Goal: Complete application form

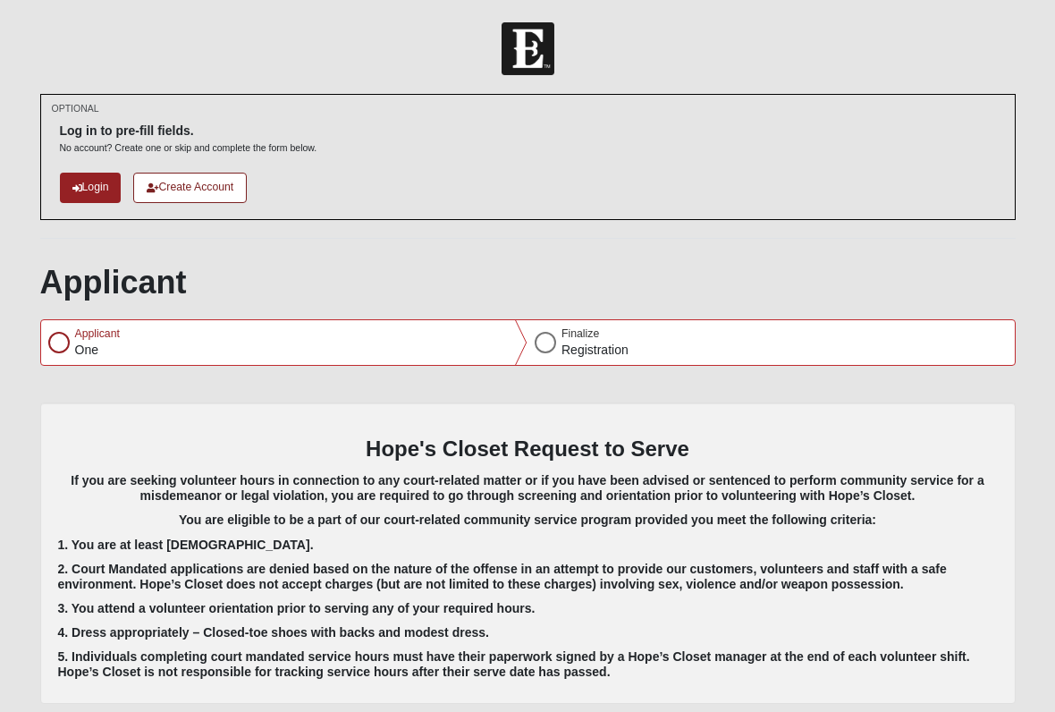
click at [62, 341] on div at bounding box center [58, 342] width 21 height 21
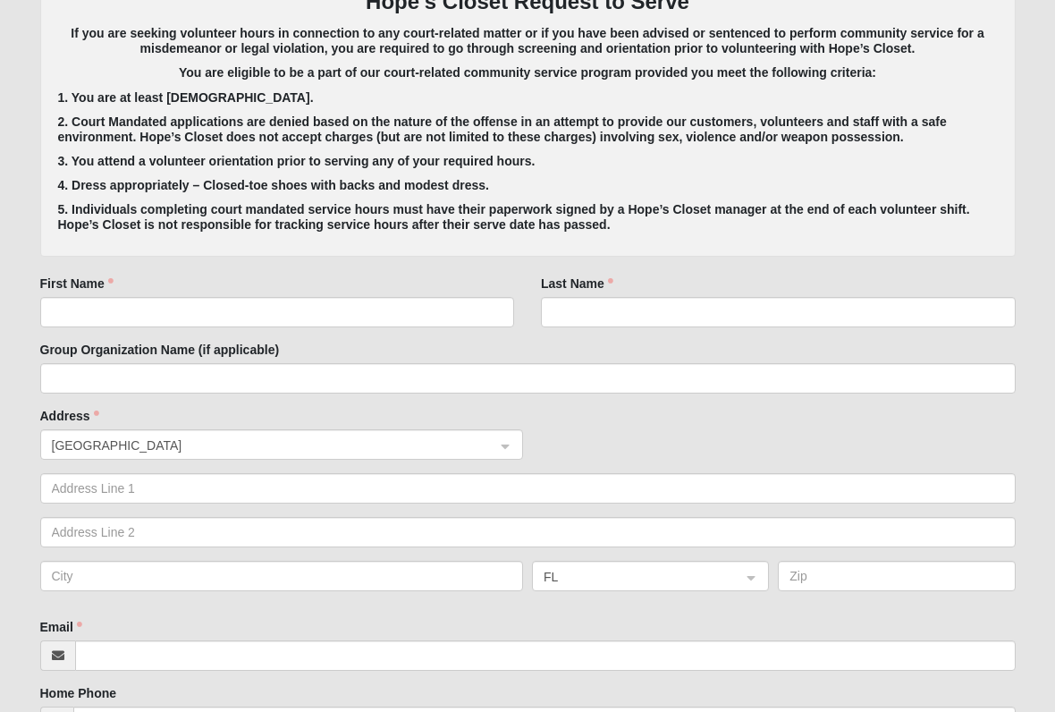
scroll to position [453, 0]
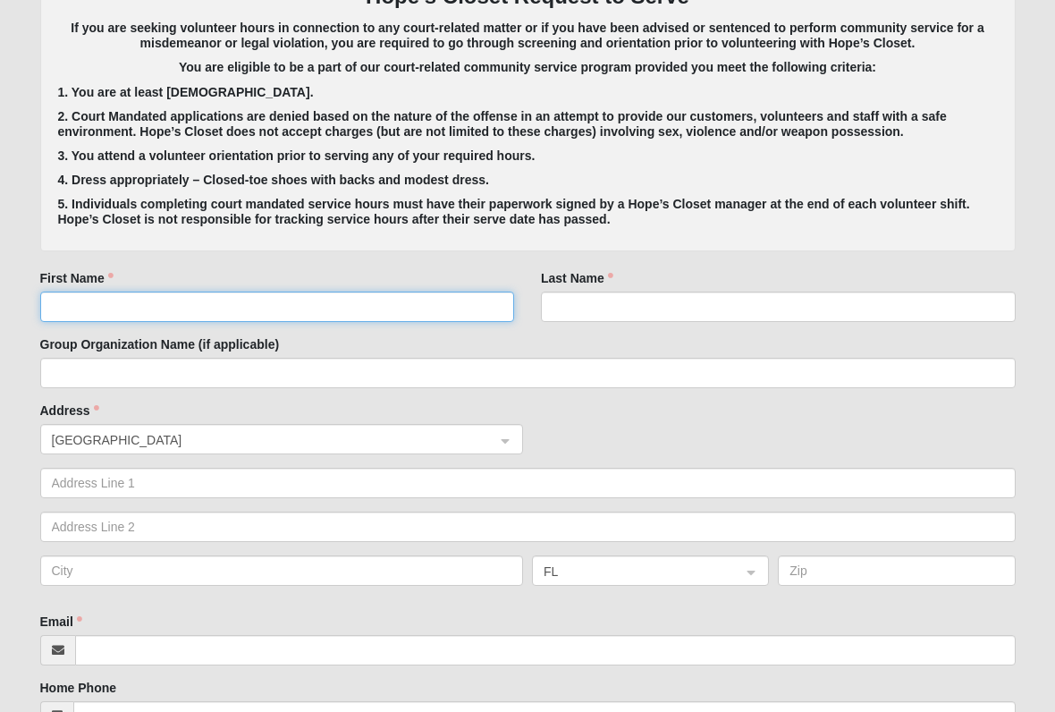
click at [157, 302] on input "First Name" at bounding box center [277, 307] width 475 height 30
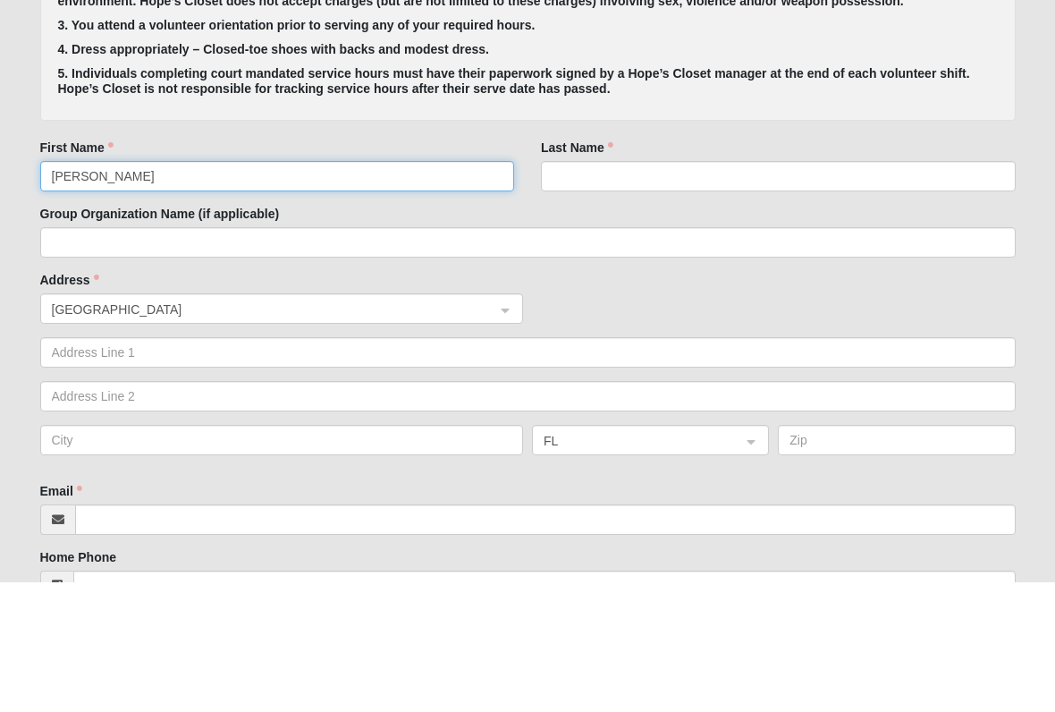
type input "[PERSON_NAME]"
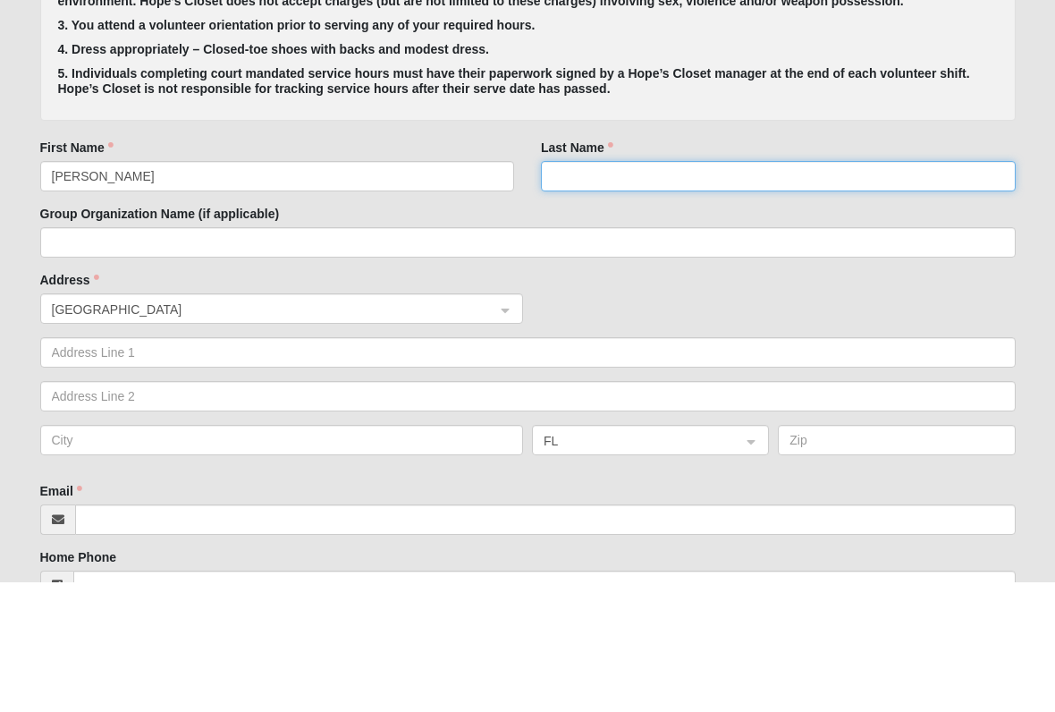
click at [597, 292] on input "Last Name" at bounding box center [778, 307] width 475 height 30
type input "[PERSON_NAME]"
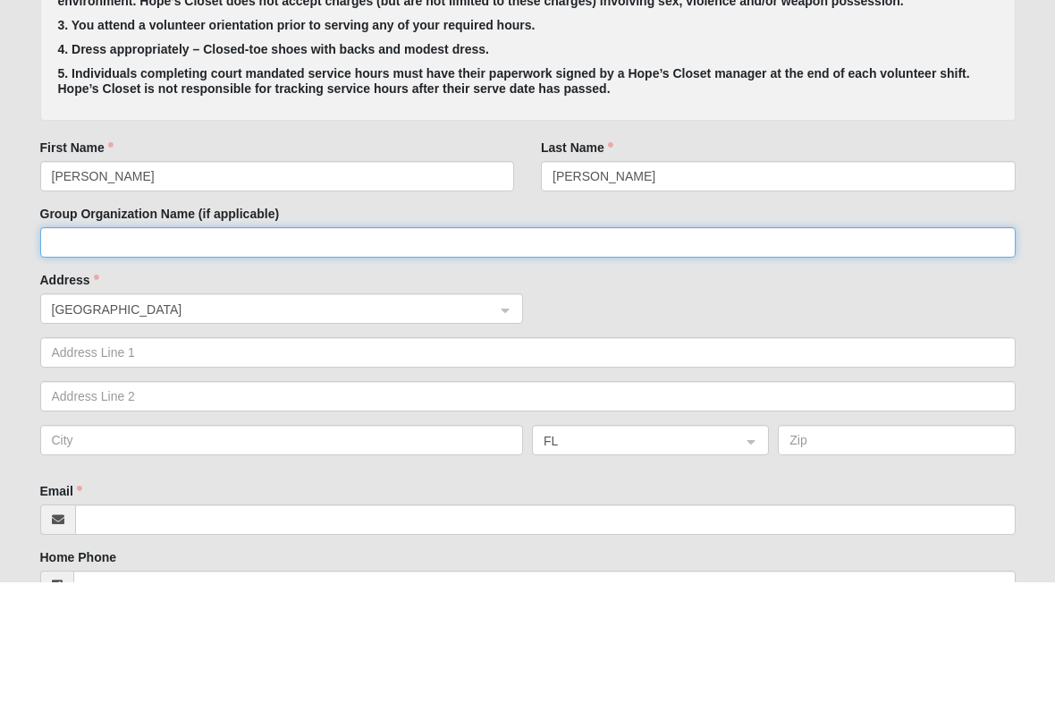
click at [166, 358] on input "Group Organization Name (if applicable)" at bounding box center [528, 373] width 976 height 30
type input "E"
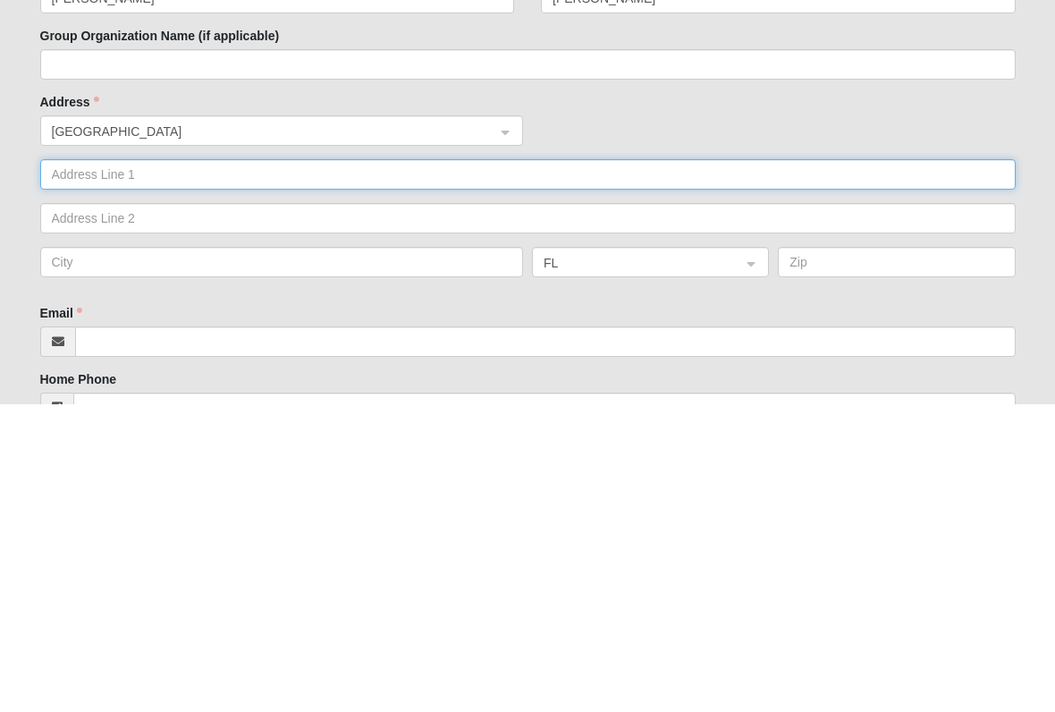
click at [195, 468] on input "text" at bounding box center [528, 483] width 976 height 30
type input "[STREET_ADDRESS]"
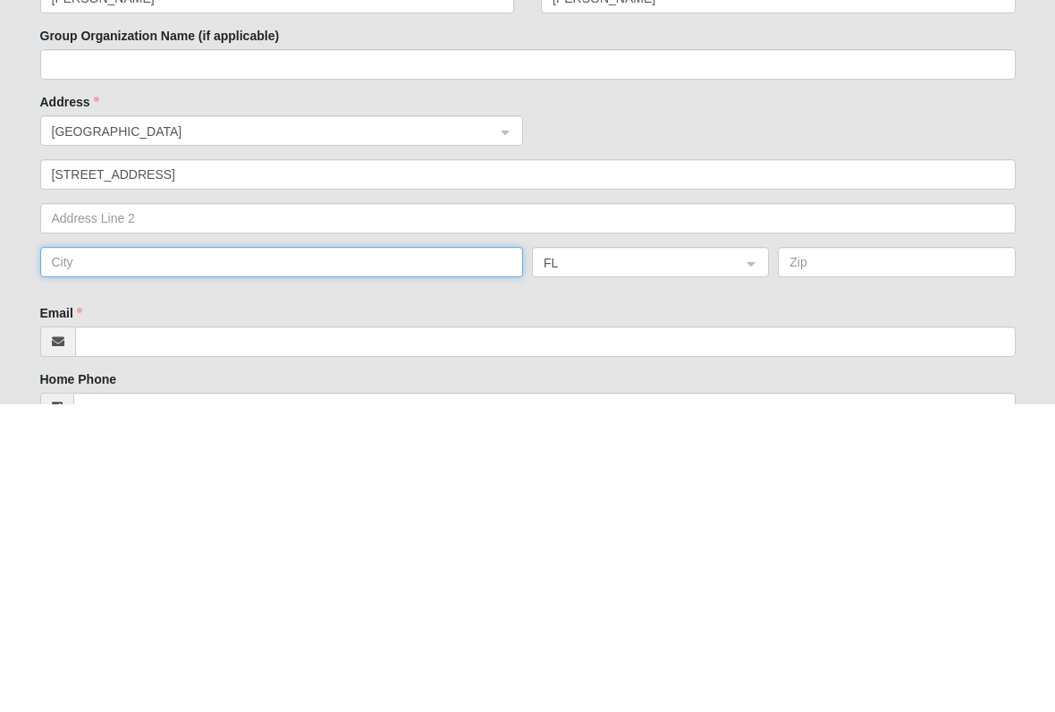
click at [236, 555] on input "text" at bounding box center [282, 570] width 484 height 30
type input "[GEOGRAPHIC_DATA]"
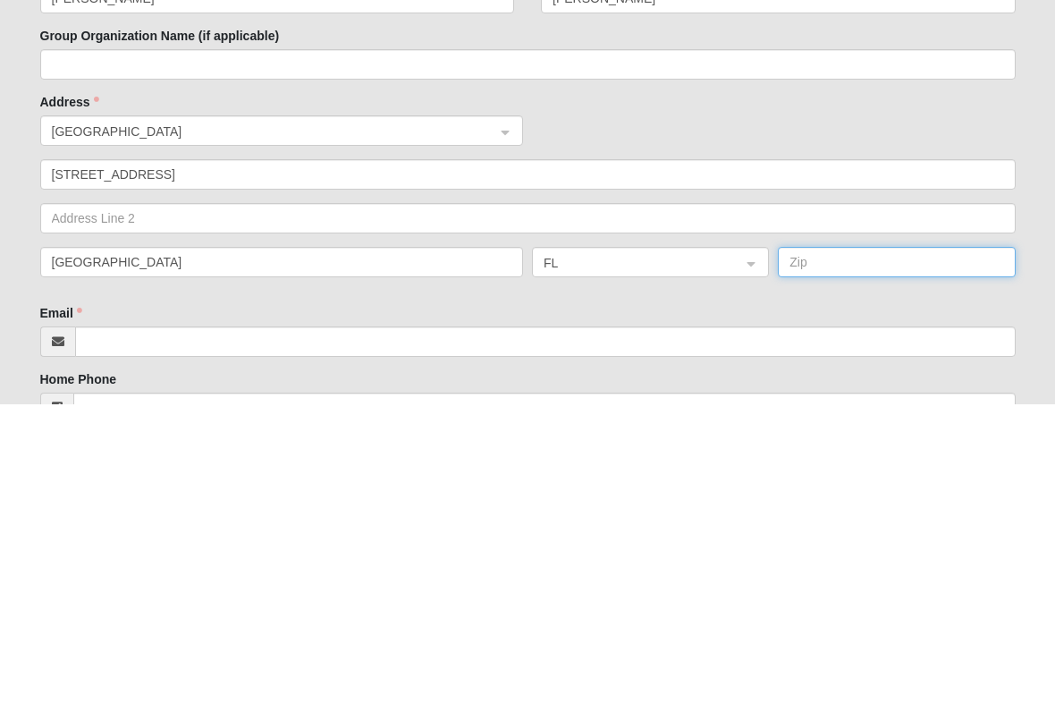
click at [857, 555] on input "text" at bounding box center [896, 570] width 237 height 30
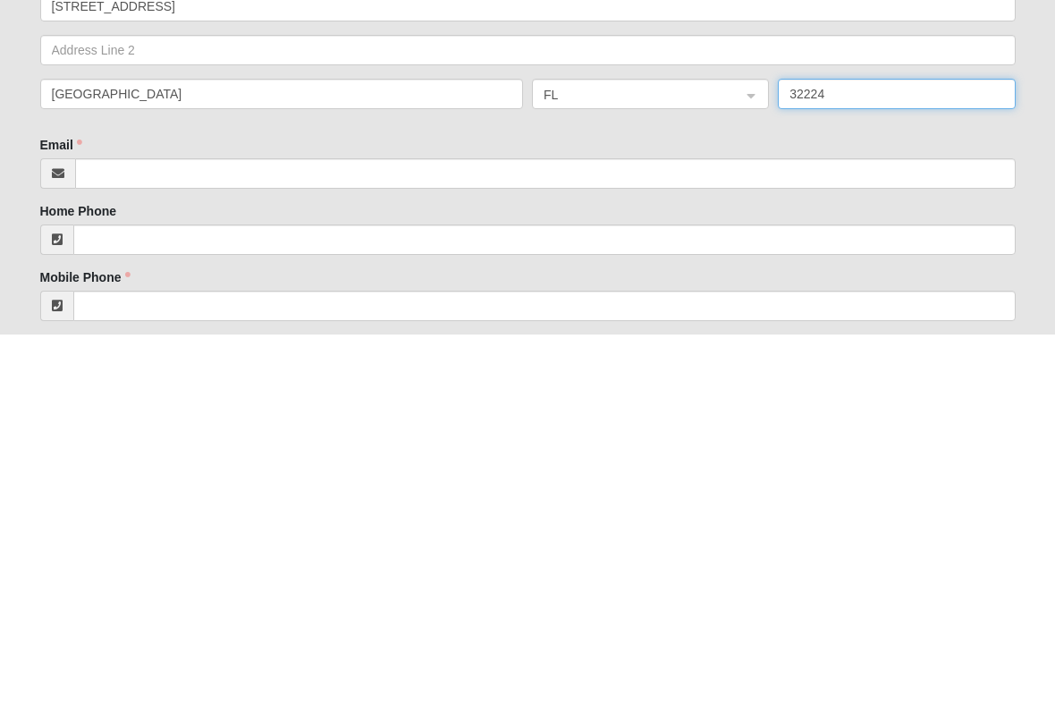
scroll to position [562, 0]
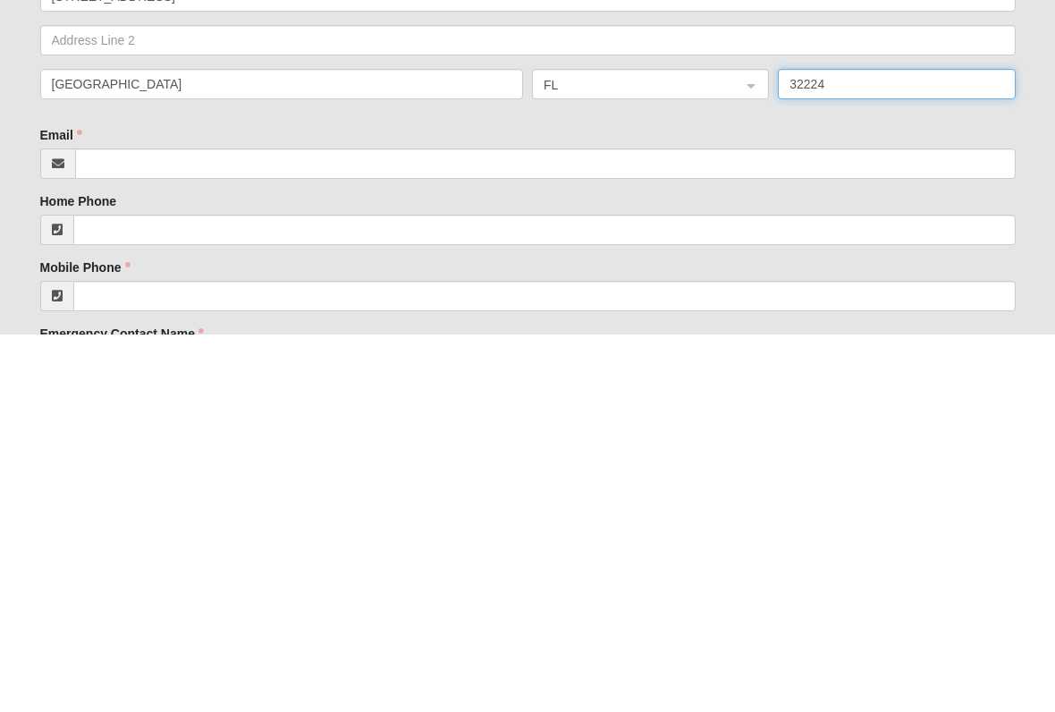
type input "32224"
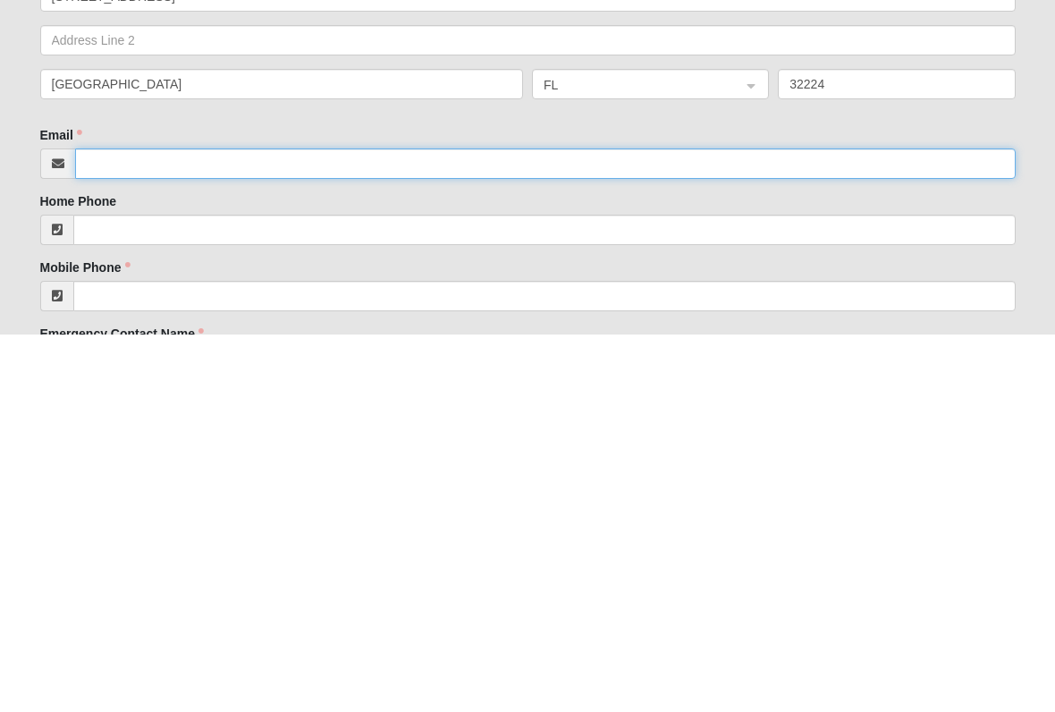
click at [172, 526] on input "Email" at bounding box center [545, 541] width 941 height 30
type input "[EMAIL_ADDRESS][DOMAIN_NAME]"
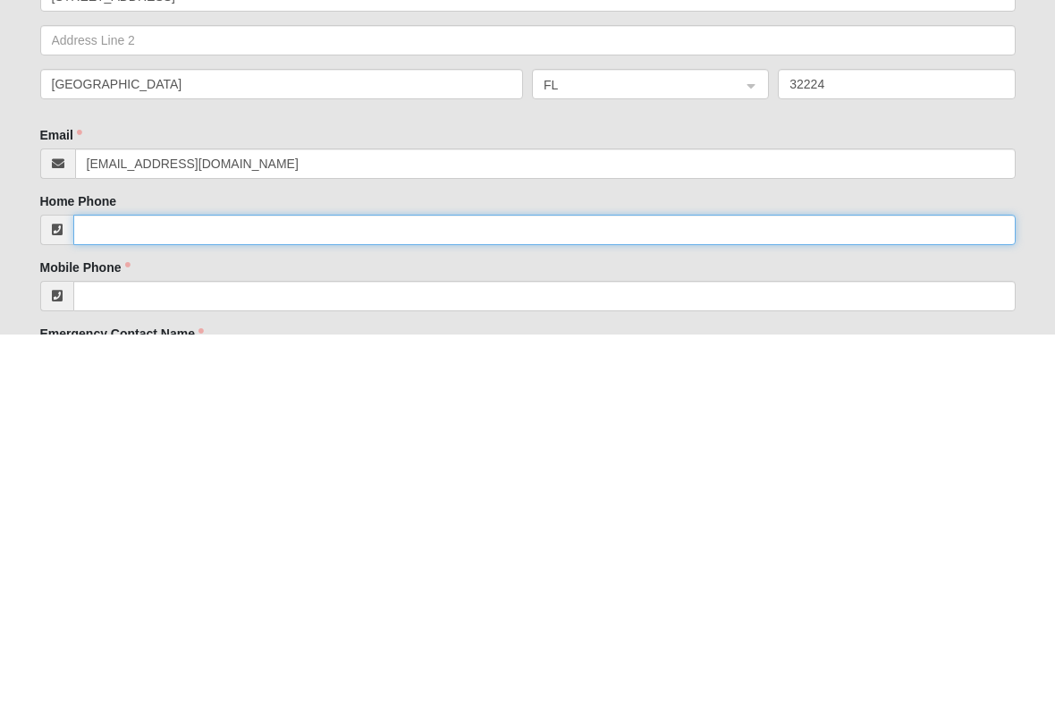
click at [207, 592] on input "Home Phone" at bounding box center [544, 607] width 943 height 30
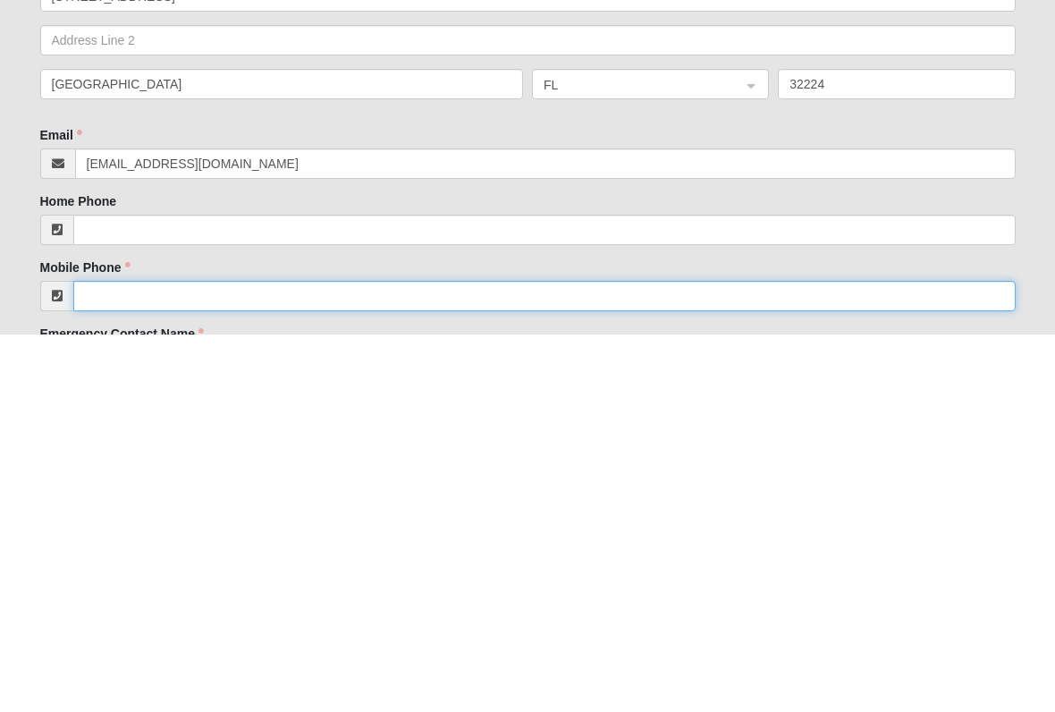
click at [191, 658] on input "Mobile Phone" at bounding box center [544, 673] width 943 height 30
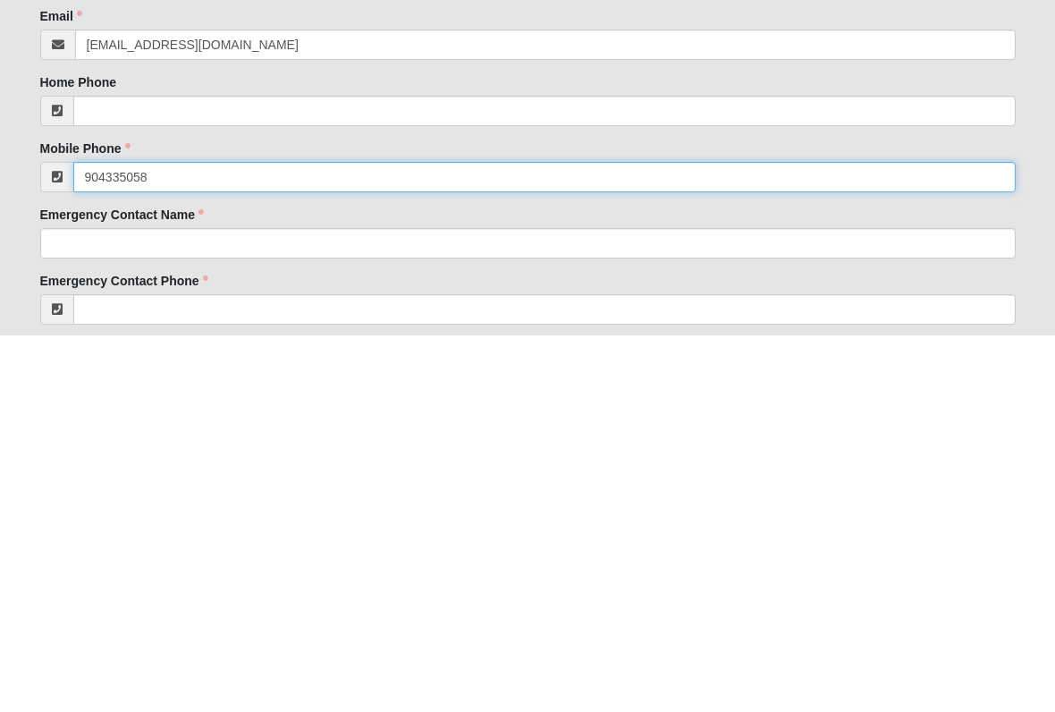
type input "[PHONE_NUMBER]"
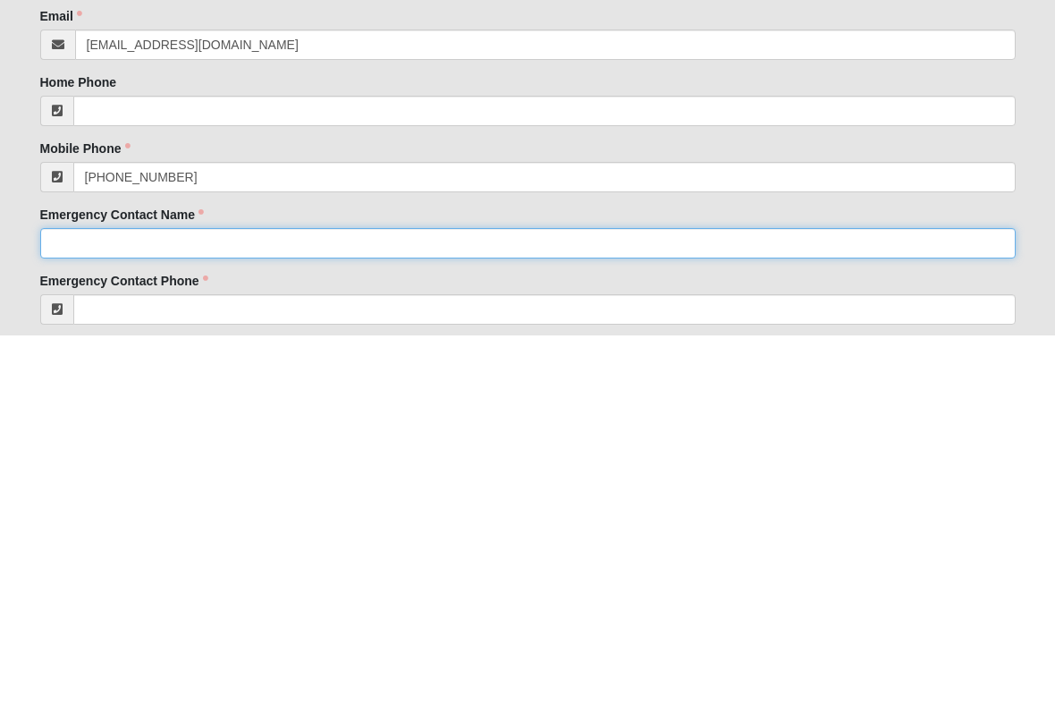
click at [348, 605] on input "Emergency Contact Name" at bounding box center [528, 620] width 976 height 30
type input "[PERSON_NAME]"
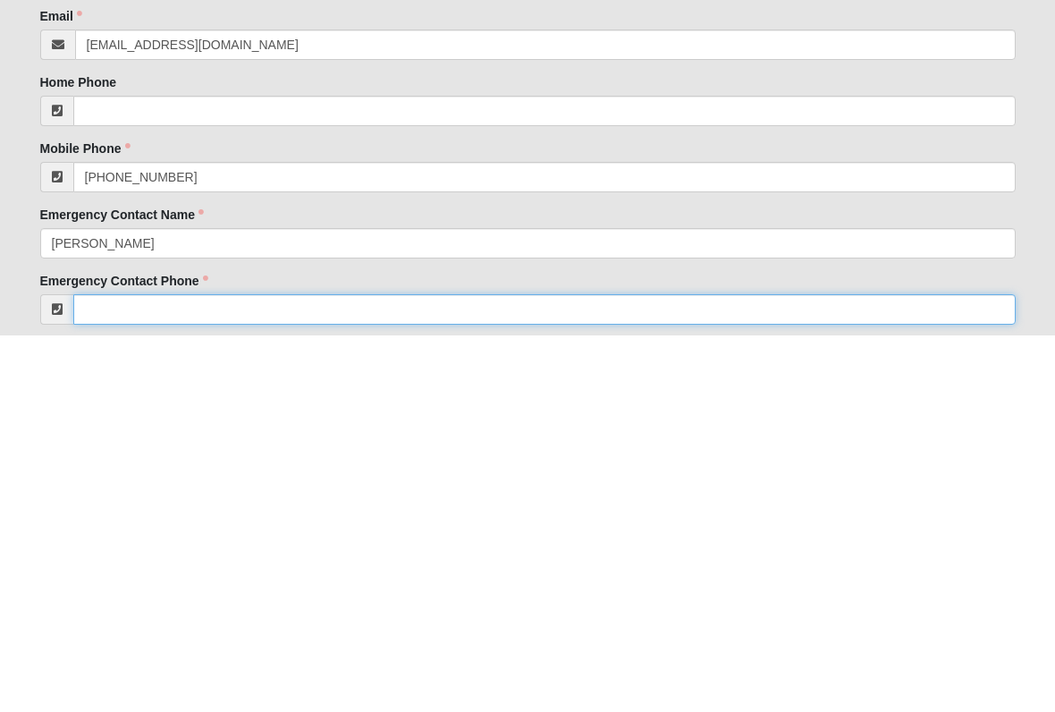
click at [411, 672] on input "Emergency Contact Phone" at bounding box center [544, 687] width 943 height 30
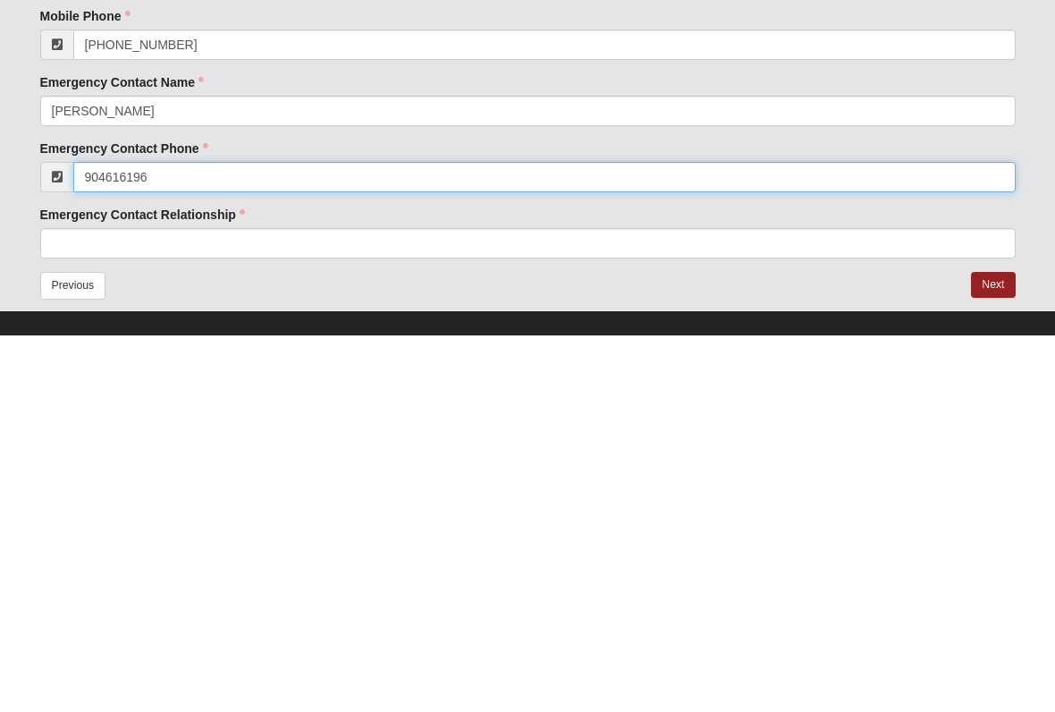
type input "[PHONE_NUMBER]"
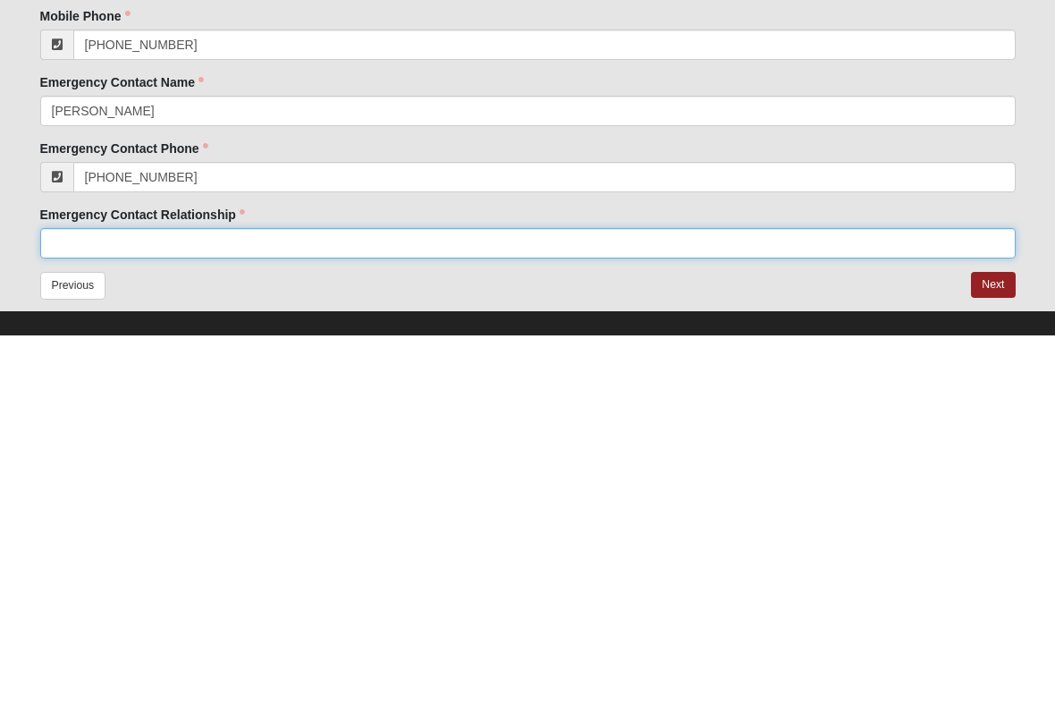
click at [240, 605] on input "Emergency Contact Relationship" at bounding box center [528, 620] width 976 height 30
type input "Daughter"
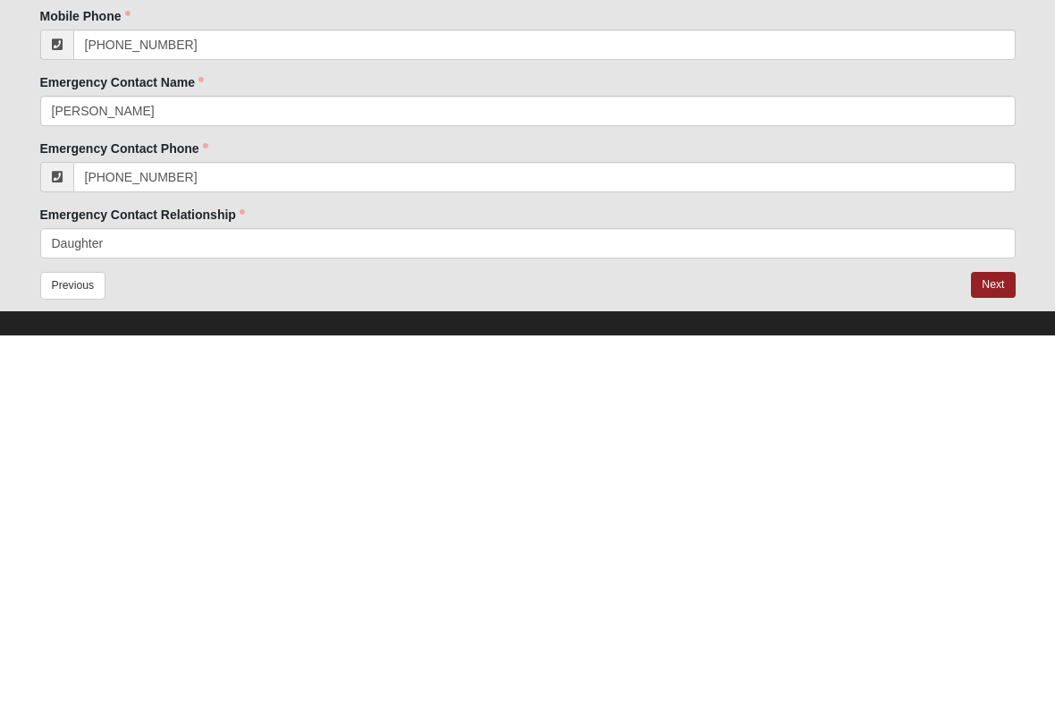
click at [992, 649] on button "Next" at bounding box center [993, 662] width 44 height 26
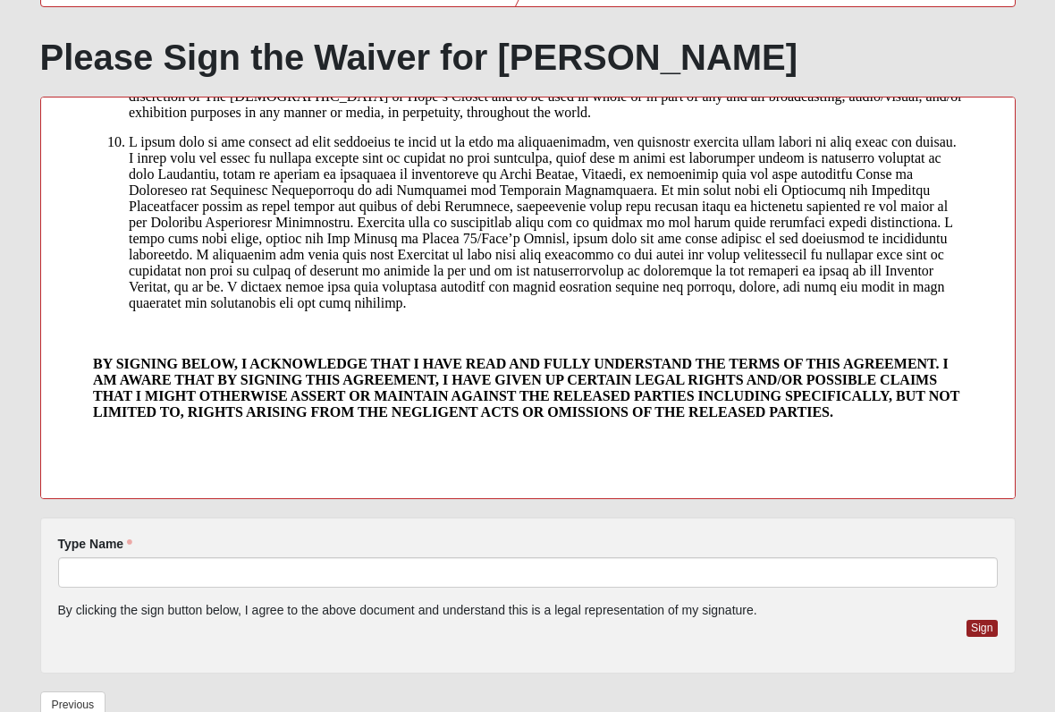
scroll to position [1279, 0]
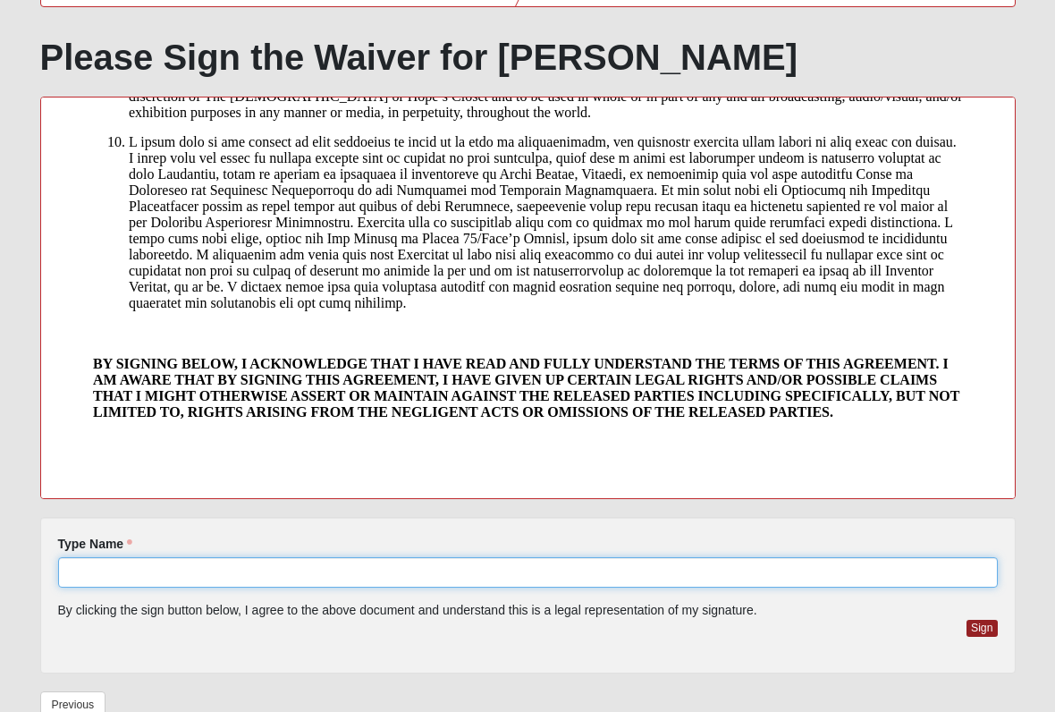
click at [240, 569] on input "Type Name" at bounding box center [528, 573] width 940 height 30
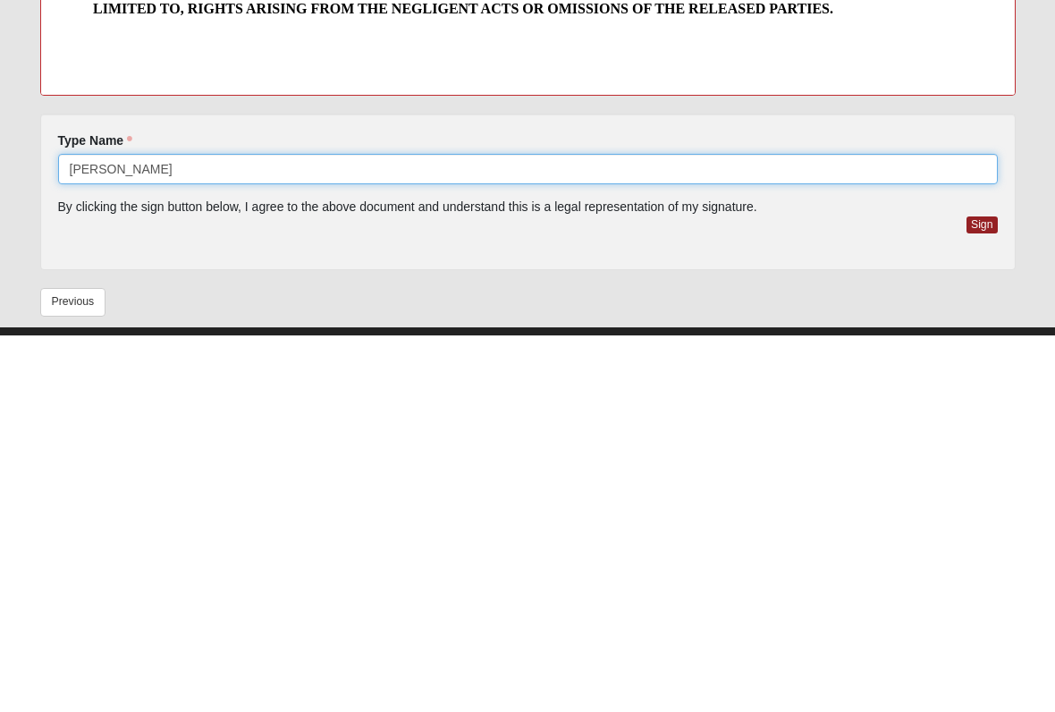
type input "[PERSON_NAME]"
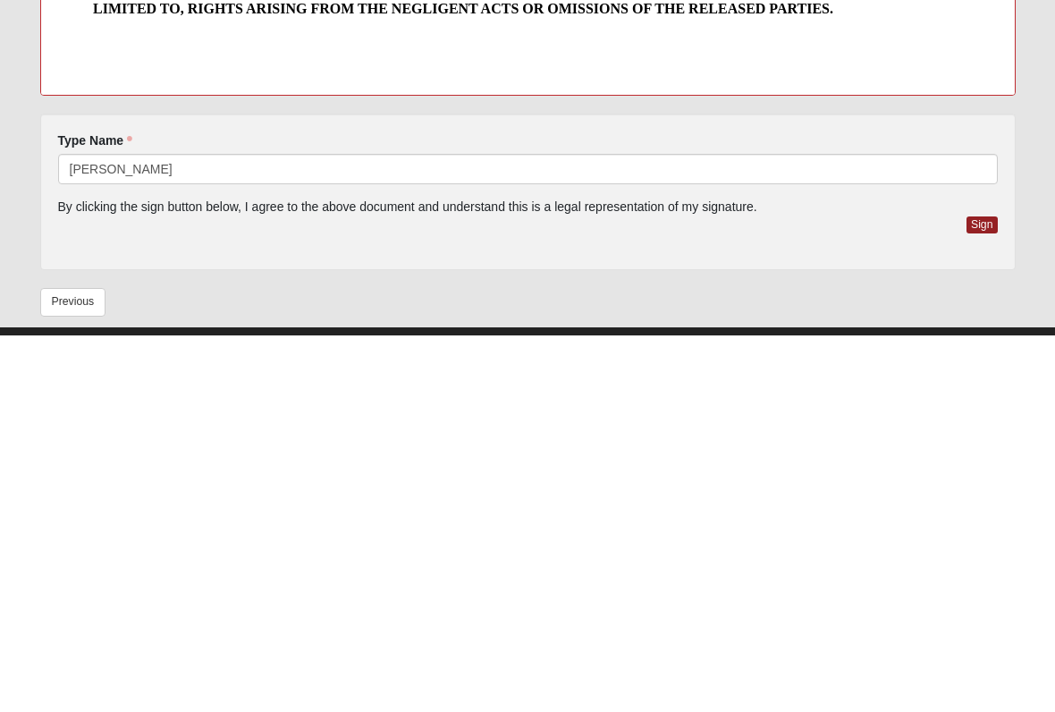
click at [987, 594] on button "Sign" at bounding box center [982, 602] width 31 height 17
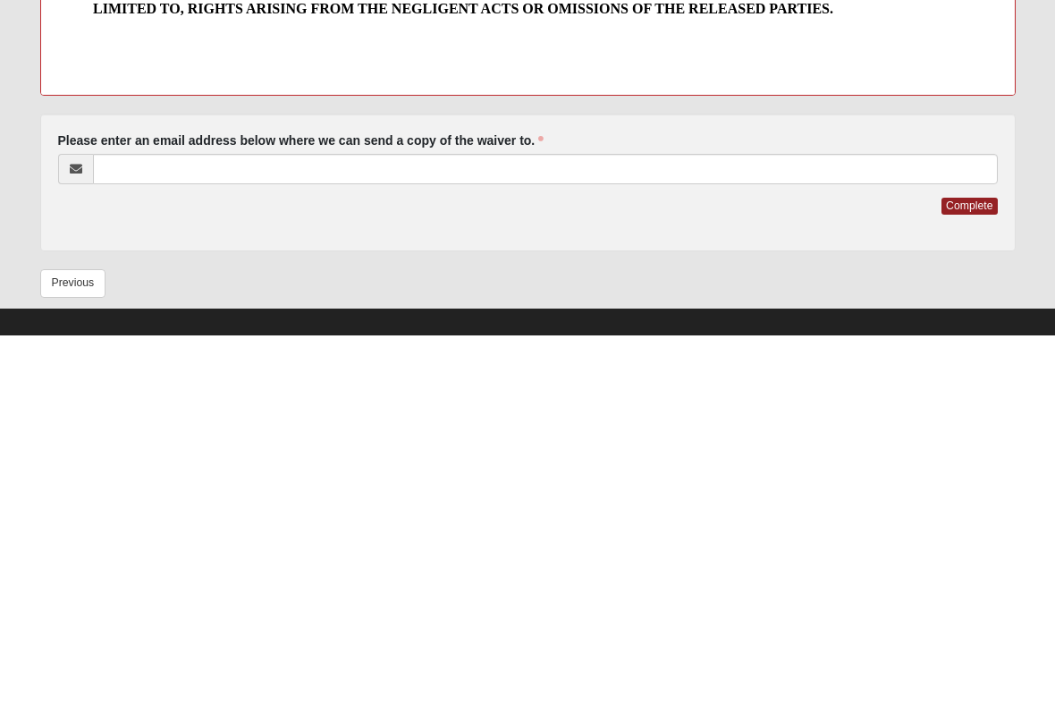
scroll to position [402, 0]
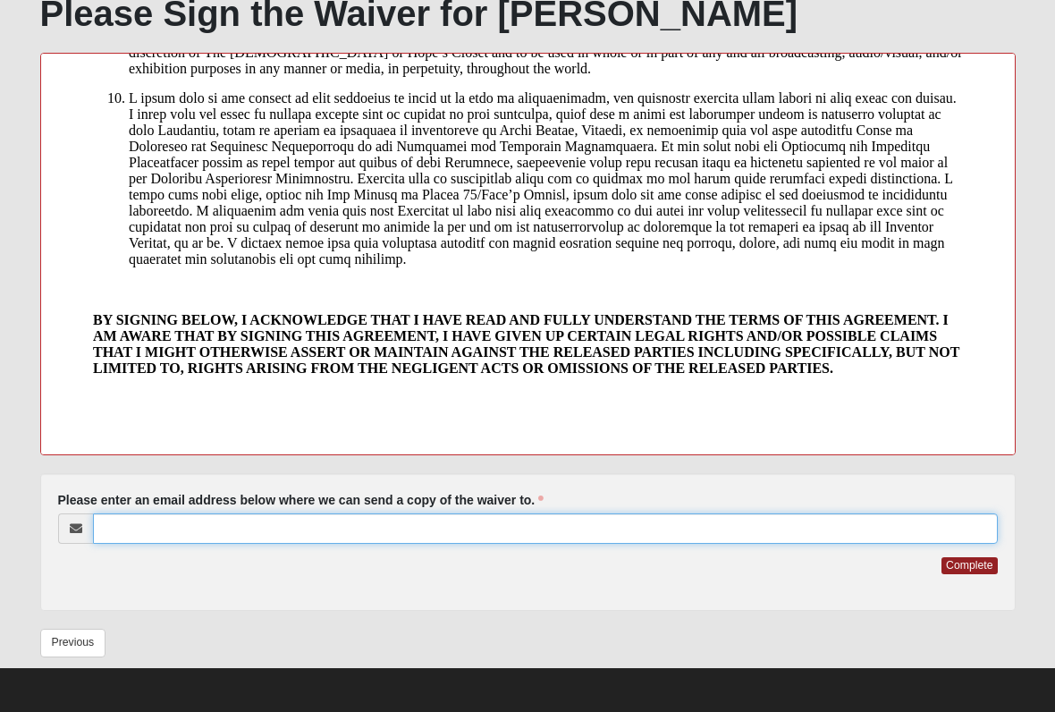
click at [267, 528] on input "Please enter an email address below where we can send a copy of the waiver to." at bounding box center [545, 528] width 905 height 30
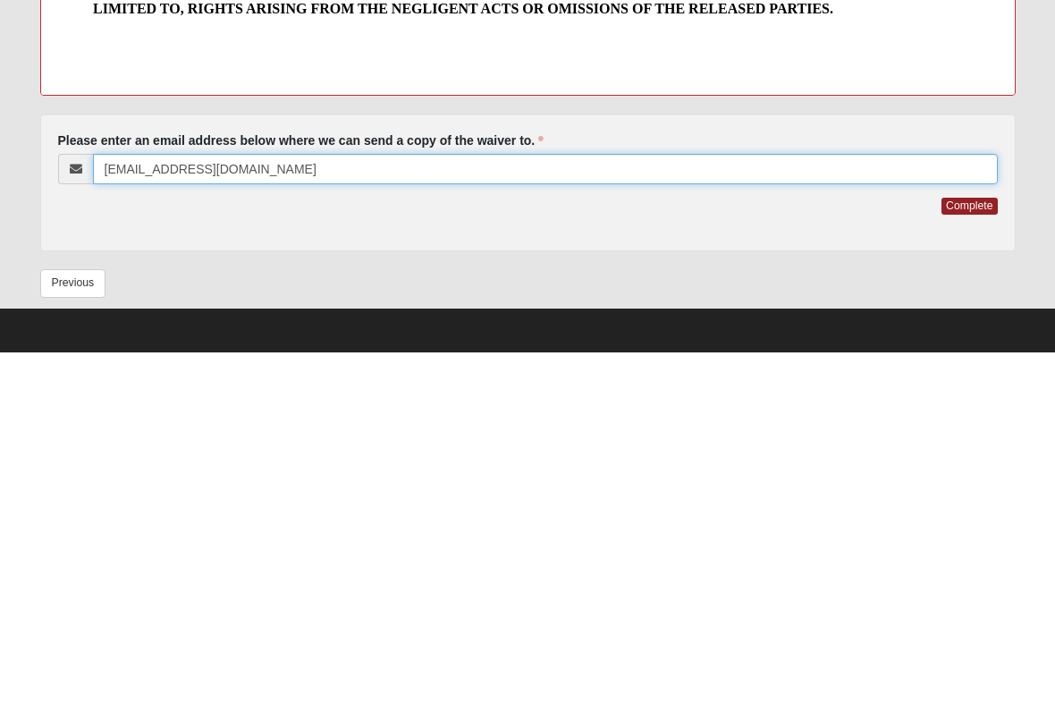
type input "[EMAIL_ADDRESS][DOMAIN_NAME]"
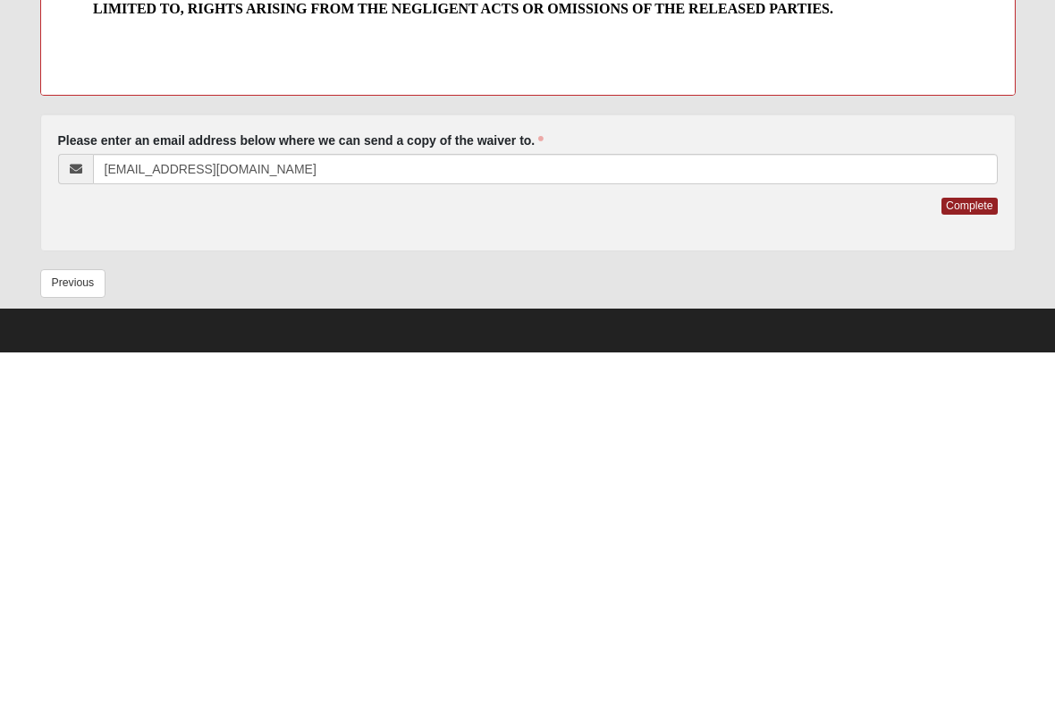
click at [969, 491] on form "Please correct the following: Please enter an email address below where we can …" at bounding box center [528, 542] width 940 height 102
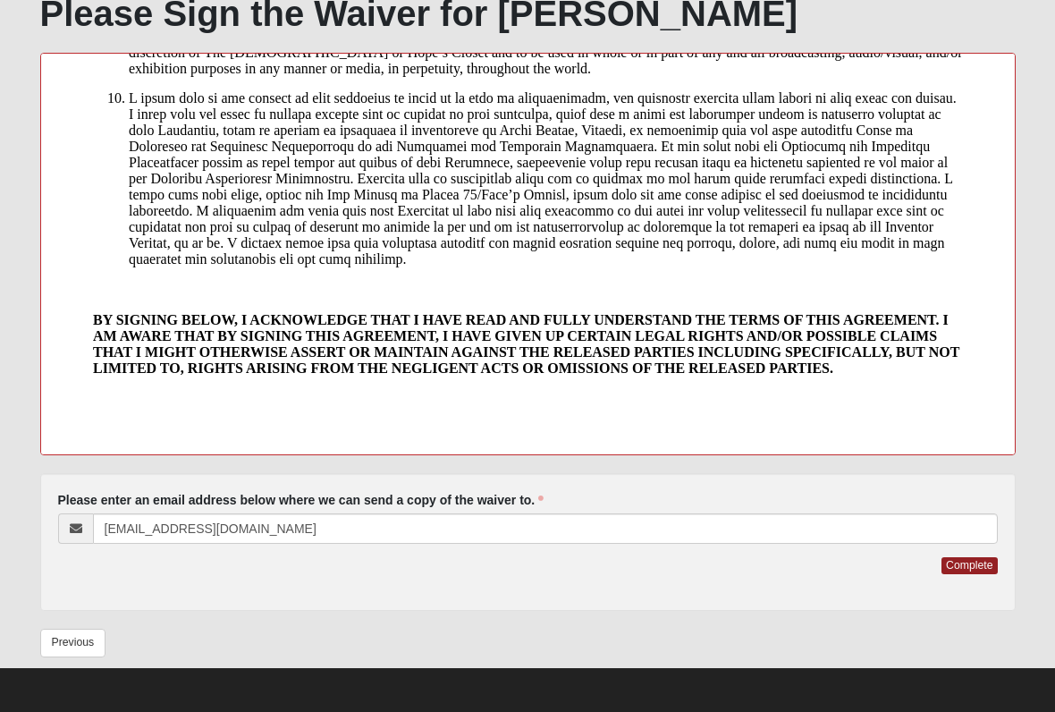
click at [982, 557] on button "Complete" at bounding box center [969, 565] width 55 height 17
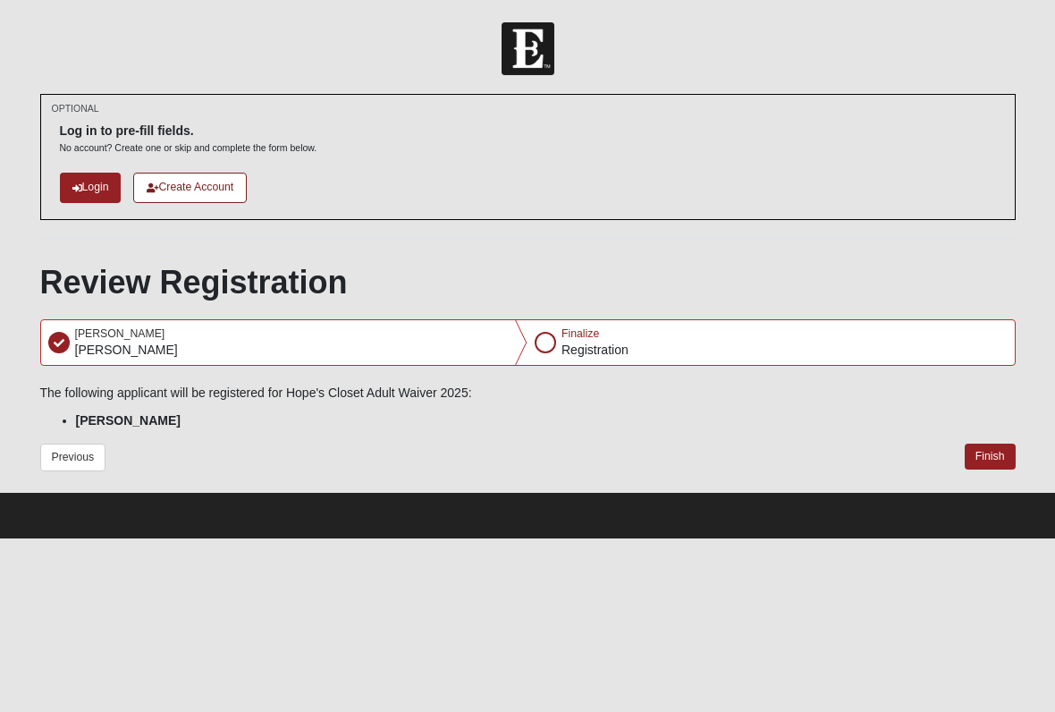
scroll to position [0, 0]
click at [1004, 444] on button "Finish" at bounding box center [990, 457] width 51 height 26
